Goal: Task Accomplishment & Management: Manage account settings

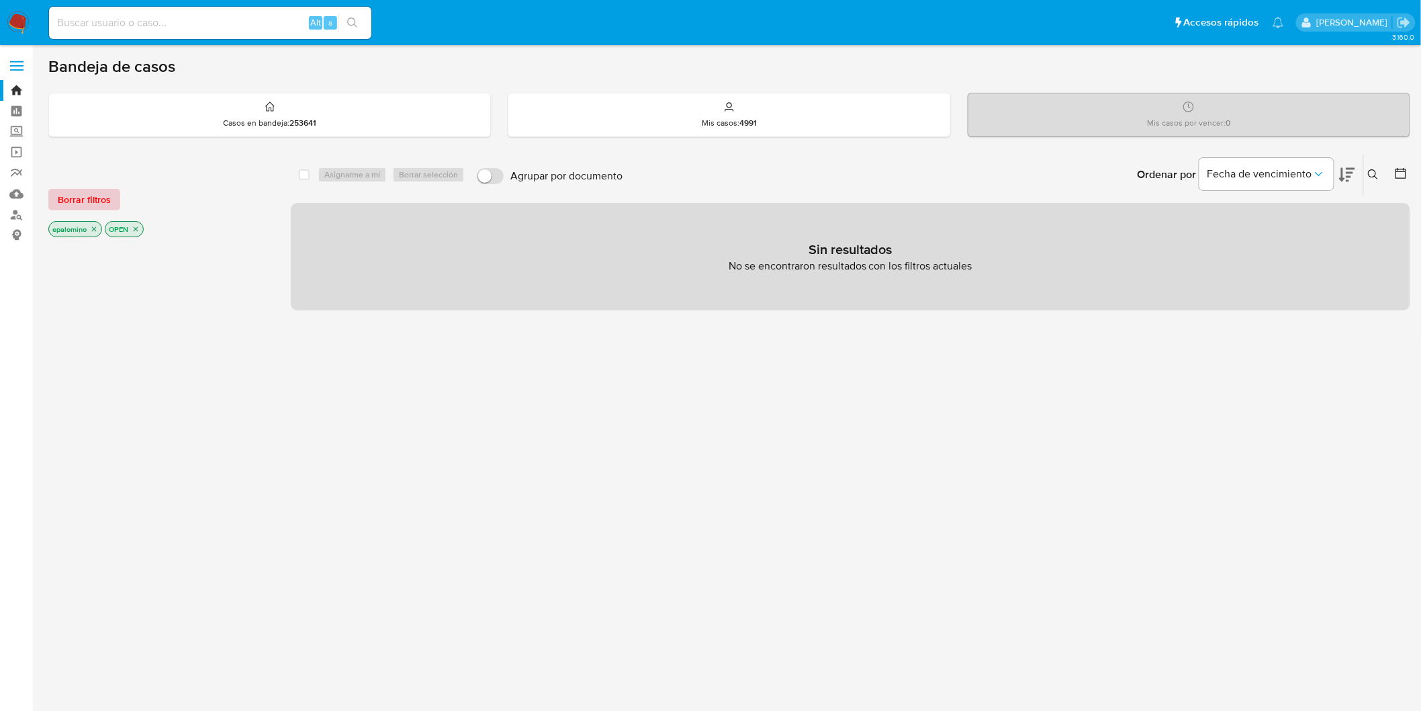
click at [97, 196] on span "Borrar filtros" at bounding box center [84, 199] width 53 height 19
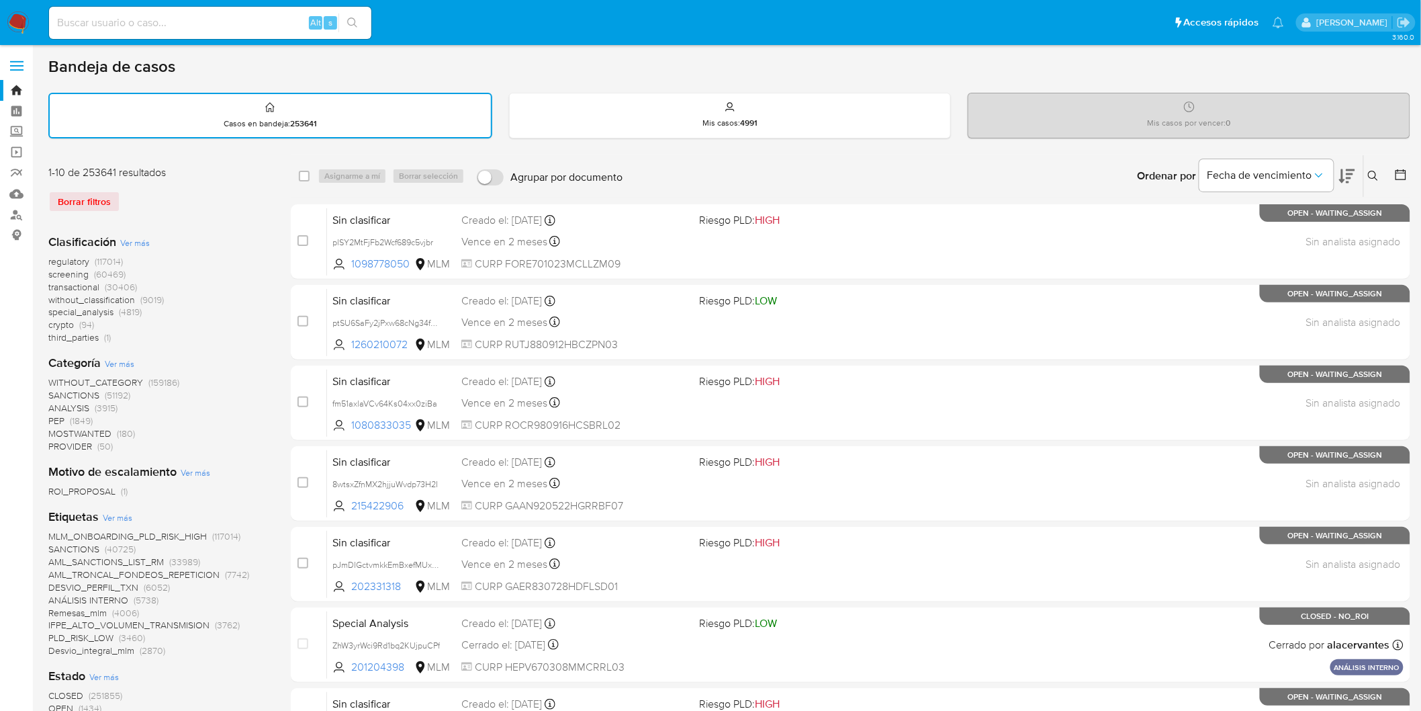
click at [19, 23] on img at bounding box center [18, 22] width 23 height 23
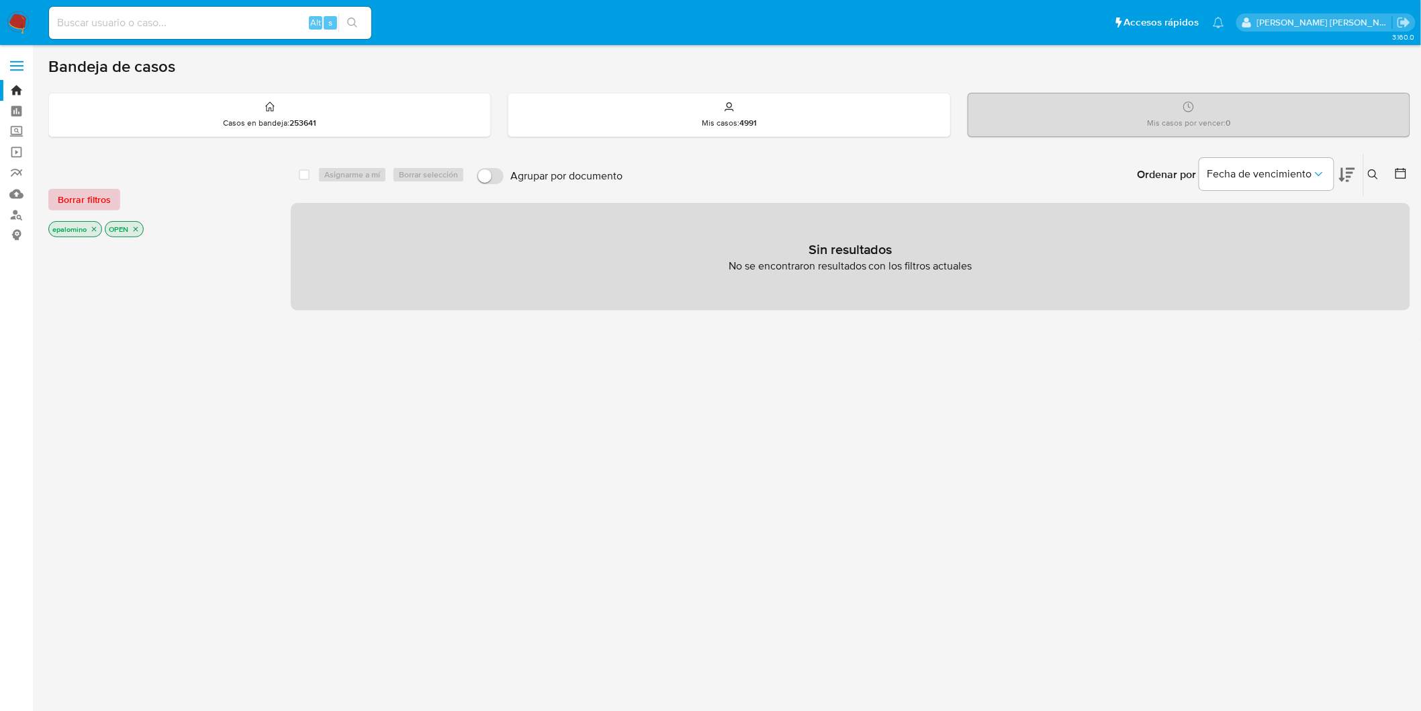
click at [74, 192] on span "Borrar filtros" at bounding box center [84, 199] width 53 height 19
